Goal: Task Accomplishment & Management: Complete application form

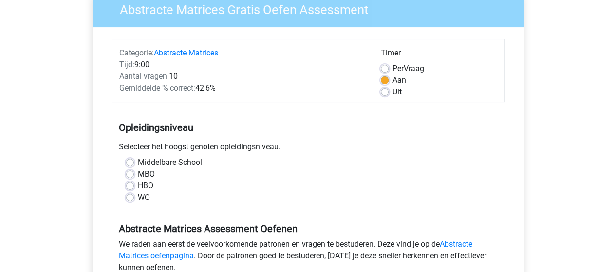
click at [138, 186] on label "HBO" at bounding box center [146, 186] width 16 height 12
click at [130, 186] on input "HBO" at bounding box center [130, 185] width 8 height 10
radio input "true"
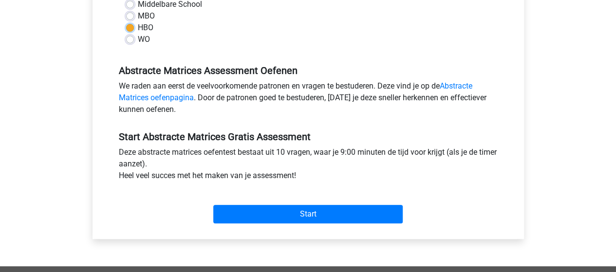
scroll to position [246, 0]
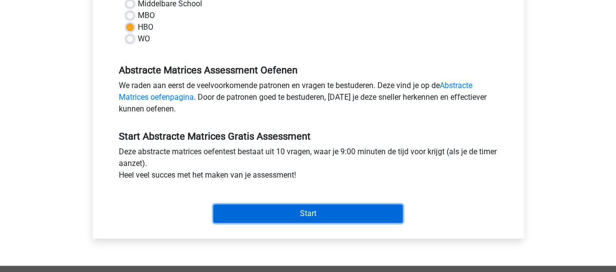
click at [243, 214] on input "Start" at bounding box center [307, 214] width 189 height 19
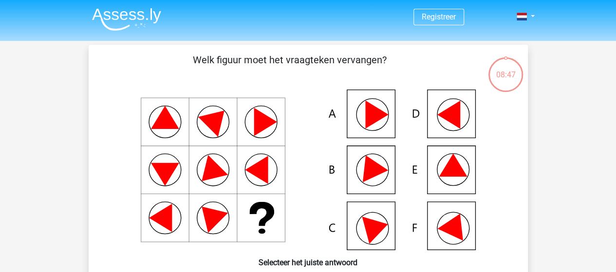
click at [370, 169] on icon at bounding box center [370, 166] width 35 height 33
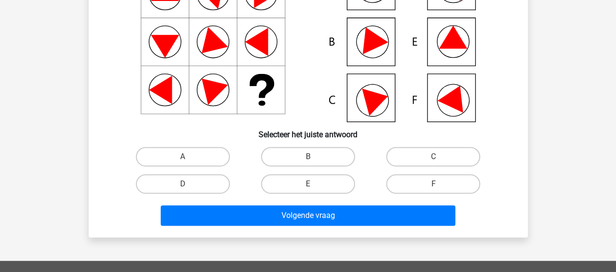
scroll to position [134, 0]
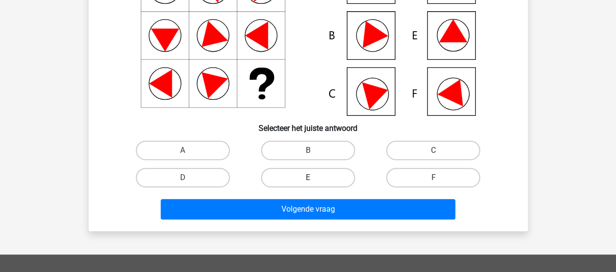
click at [317, 177] on label "E" at bounding box center [308, 177] width 94 height 19
click at [314, 178] on input "E" at bounding box center [311, 181] width 6 height 6
radio input "true"
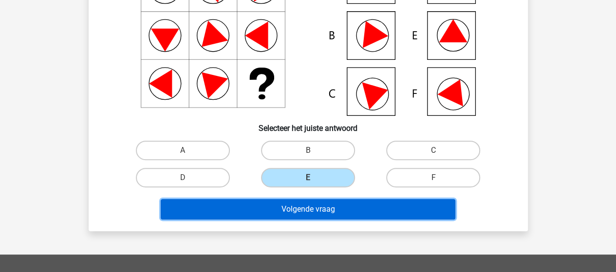
click at [319, 213] on button "Volgende vraag" at bounding box center [308, 209] width 295 height 20
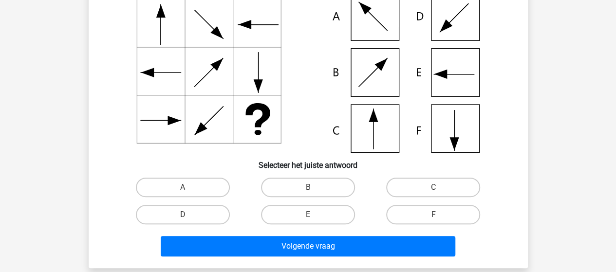
scroll to position [98, 0]
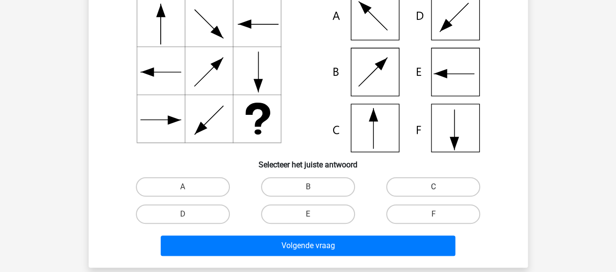
click at [427, 191] on label "C" at bounding box center [433, 186] width 94 height 19
click at [433, 191] on input "C" at bounding box center [436, 190] width 6 height 6
radio input "true"
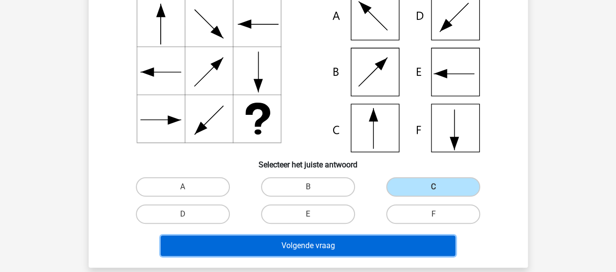
click at [359, 249] on button "Volgende vraag" at bounding box center [308, 246] width 295 height 20
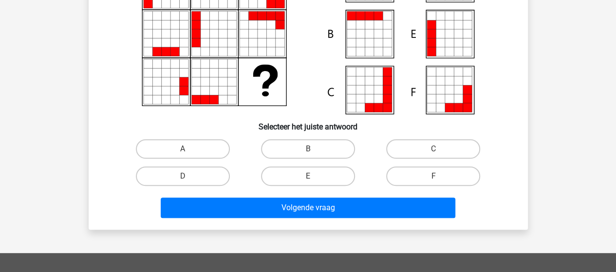
scroll to position [135, 0]
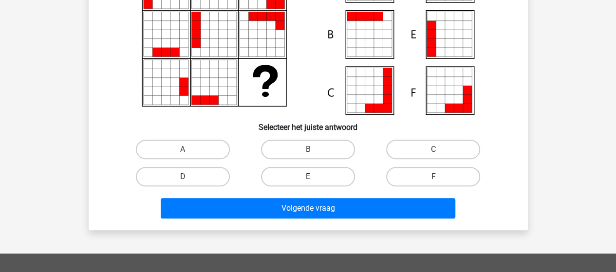
click at [339, 177] on label "E" at bounding box center [308, 176] width 94 height 19
click at [314, 177] on input "E" at bounding box center [311, 180] width 6 height 6
radio input "true"
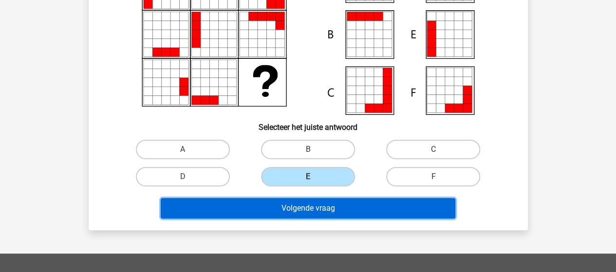
click at [338, 209] on button "Volgende vraag" at bounding box center [308, 208] width 295 height 20
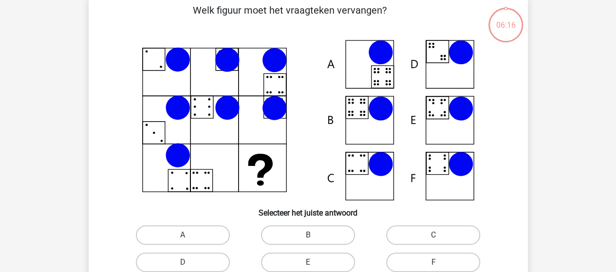
scroll to position [45, 0]
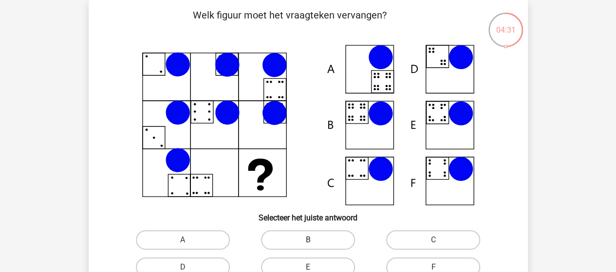
click at [325, 234] on label "B" at bounding box center [308, 239] width 94 height 19
click at [314, 240] on input "B" at bounding box center [311, 243] width 6 height 6
radio input "true"
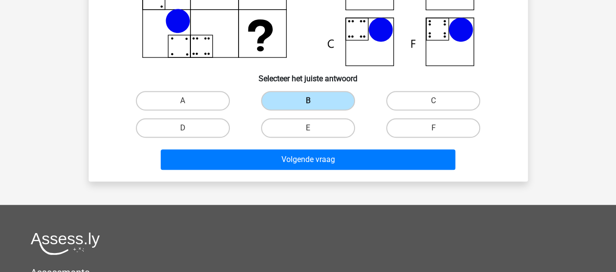
scroll to position [191, 0]
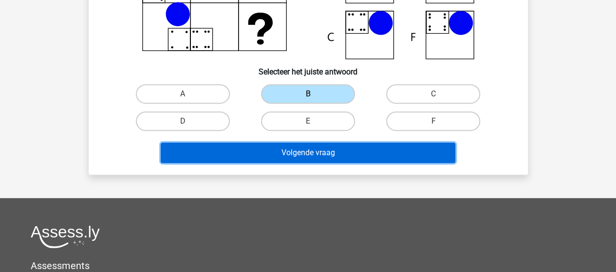
click at [319, 155] on button "Volgende vraag" at bounding box center [308, 153] width 295 height 20
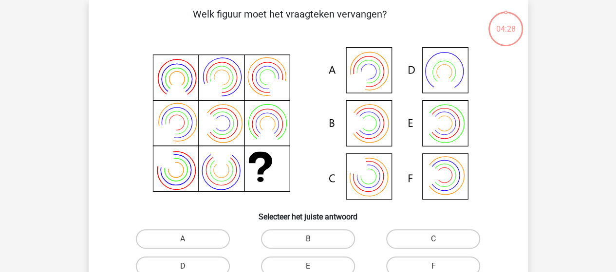
scroll to position [45, 0]
click at [299, 241] on label "B" at bounding box center [308, 239] width 94 height 19
click at [308, 241] on input "B" at bounding box center [311, 243] width 6 height 6
radio input "true"
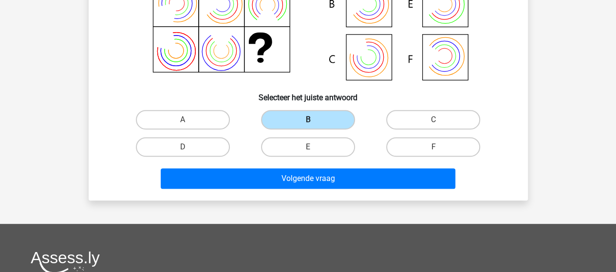
scroll to position [171, 0]
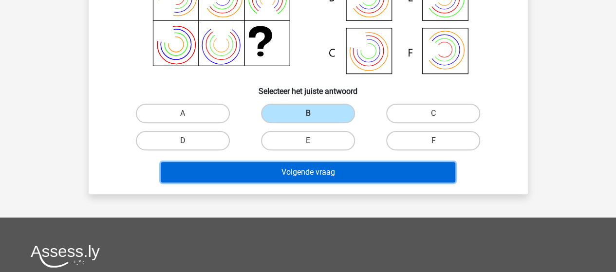
click at [320, 174] on button "Volgende vraag" at bounding box center [308, 172] width 295 height 20
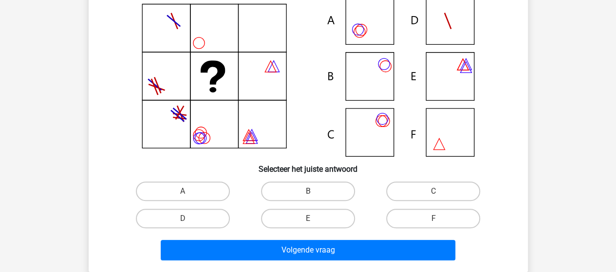
scroll to position [94, 0]
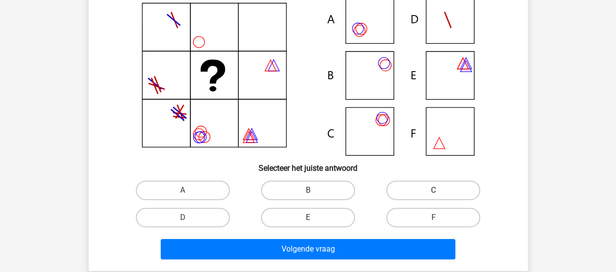
click at [433, 188] on label "C" at bounding box center [433, 190] width 94 height 19
click at [433, 190] on input "C" at bounding box center [436, 193] width 6 height 6
radio input "true"
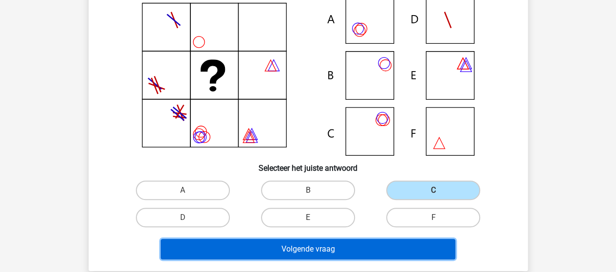
click at [390, 255] on button "Volgende vraag" at bounding box center [308, 249] width 295 height 20
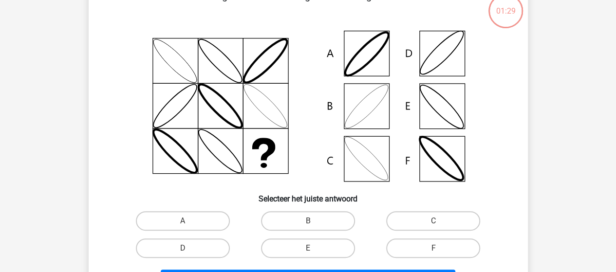
scroll to position [45, 0]
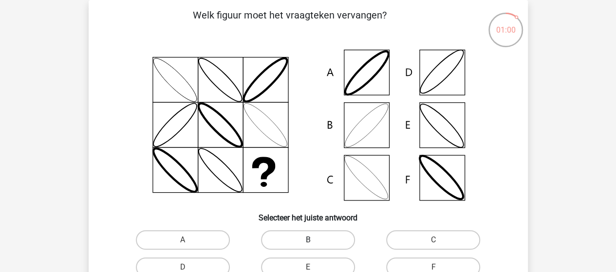
click at [329, 239] on label "B" at bounding box center [308, 239] width 94 height 19
click at [314, 240] on input "B" at bounding box center [311, 243] width 6 height 6
radio input "true"
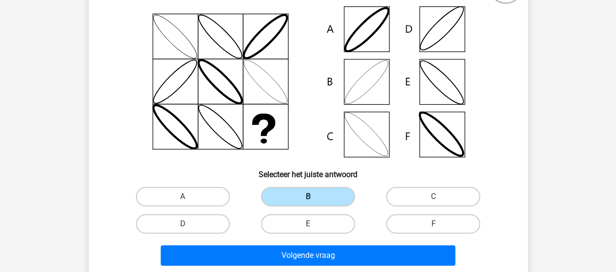
scroll to position [149, 0]
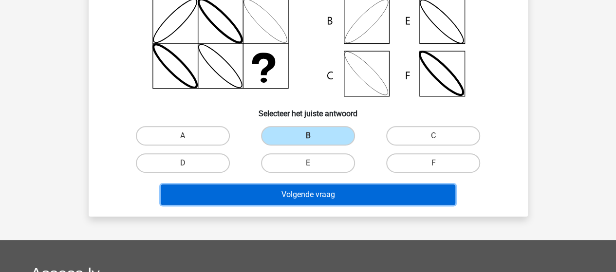
click at [334, 196] on button "Volgende vraag" at bounding box center [308, 195] width 295 height 20
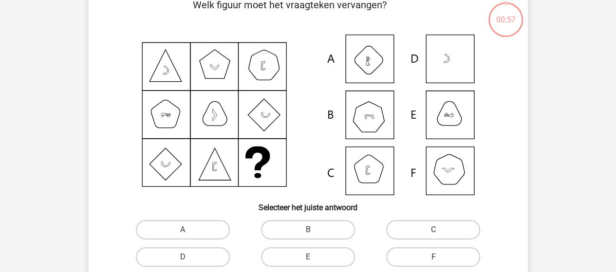
scroll to position [45, 0]
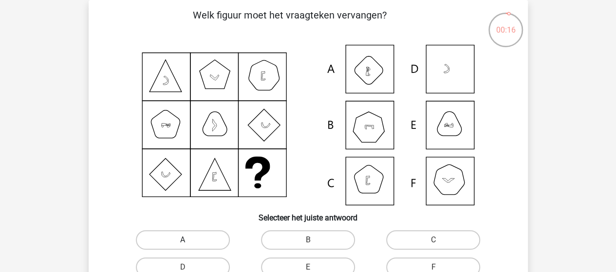
click at [209, 235] on label "A" at bounding box center [183, 239] width 94 height 19
click at [189, 240] on input "A" at bounding box center [186, 243] width 6 height 6
radio input "true"
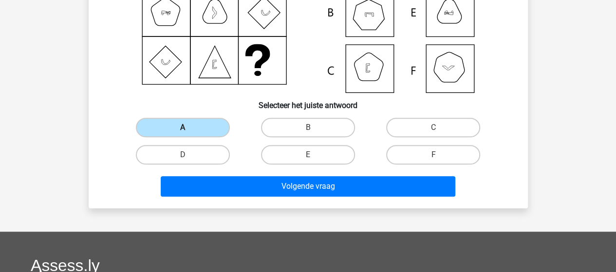
scroll to position [163, 0]
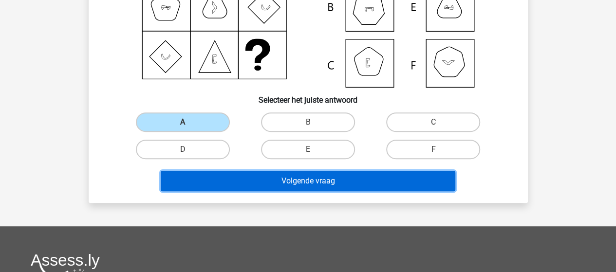
click at [258, 186] on button "Volgende vraag" at bounding box center [308, 181] width 295 height 20
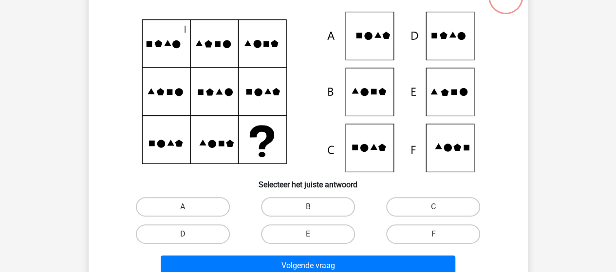
scroll to position [45, 0]
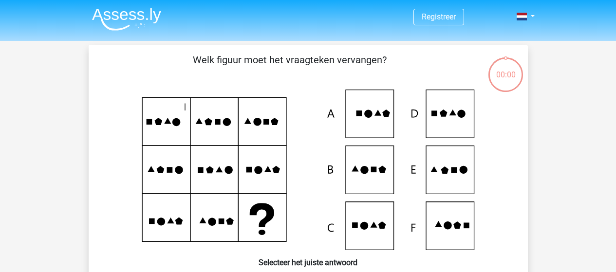
scroll to position [45, 0]
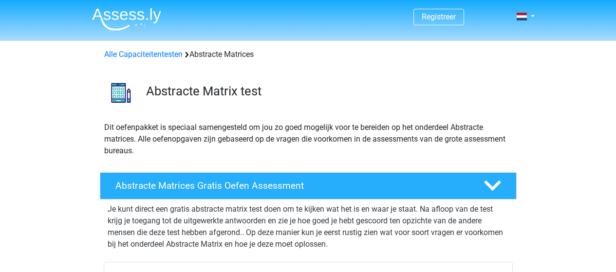
scroll to position [225, 0]
